Goal: Communication & Community: Connect with others

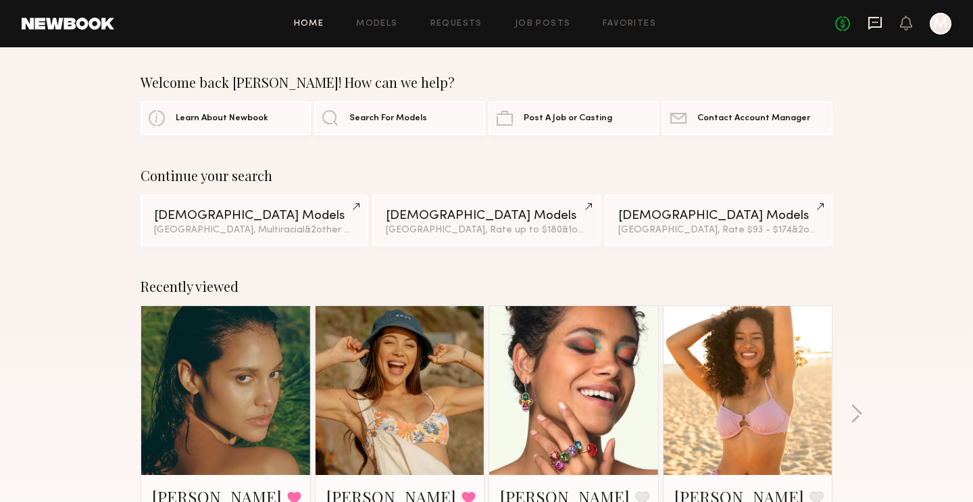
click at [877, 17] on icon at bounding box center [875, 23] width 14 height 13
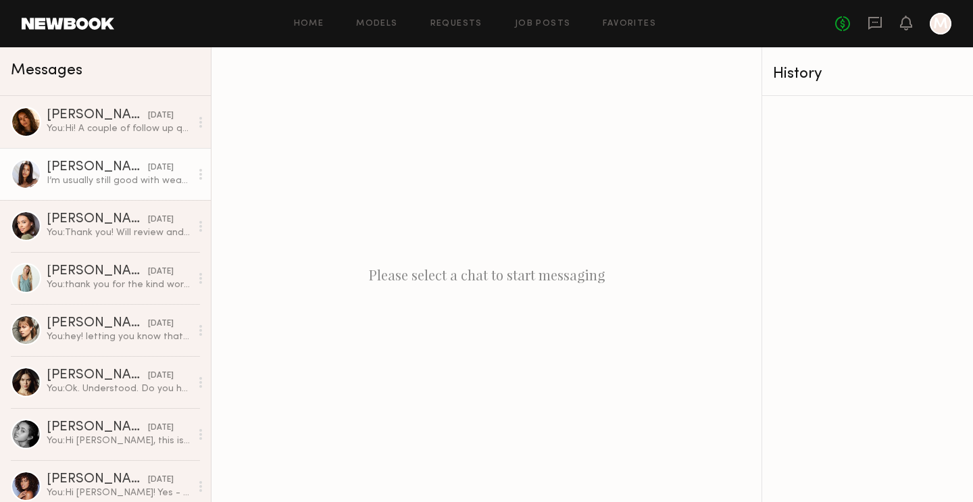
click at [76, 185] on div "I’m usually still good with wearing size small for the most part though" at bounding box center [119, 180] width 144 height 13
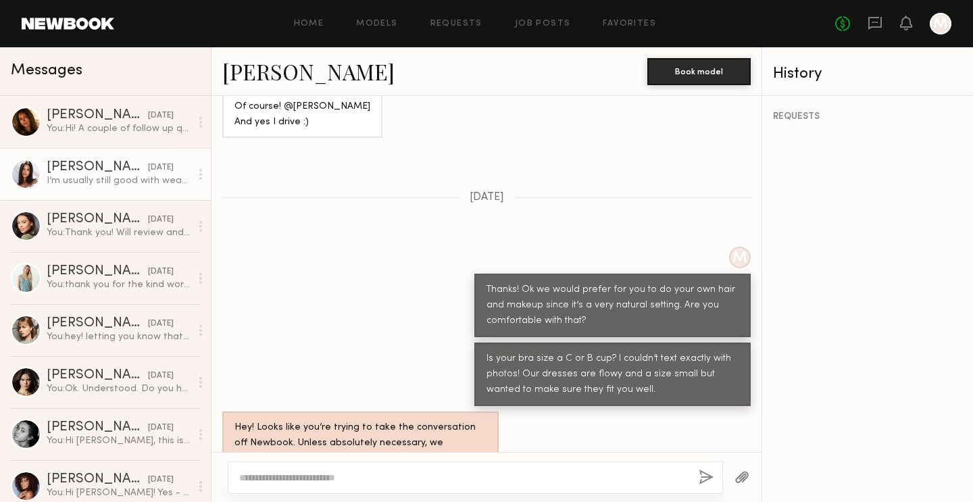
scroll to position [3493, 0]
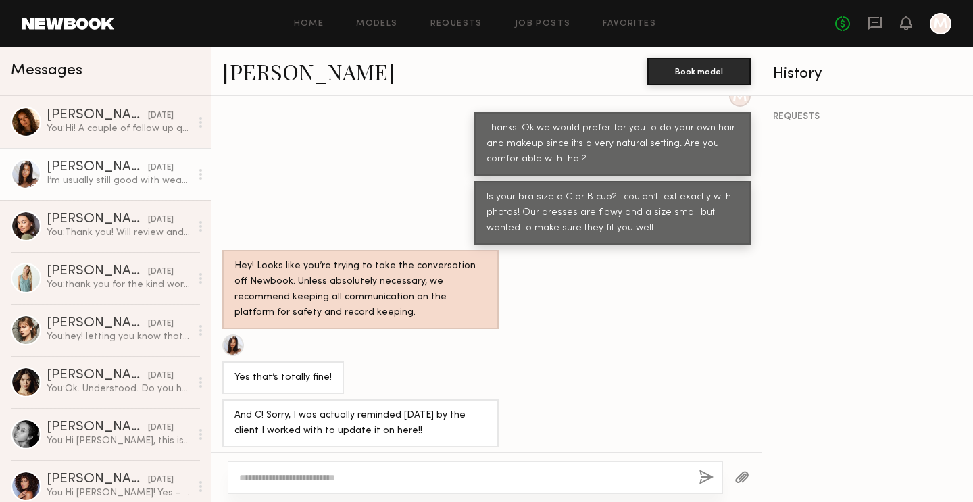
click at [288, 68] on link "Michaela B." at bounding box center [308, 71] width 172 height 29
